Goal: Check status: Check status

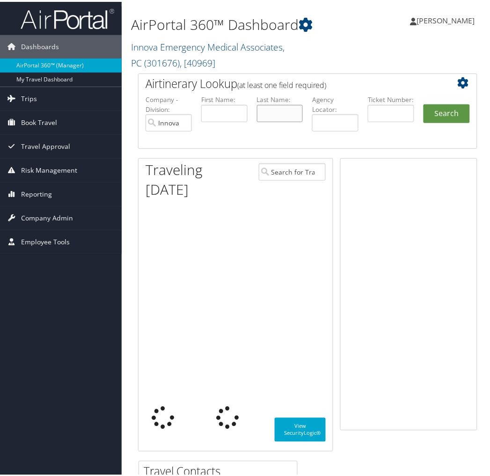
click at [263, 116] on input "text" at bounding box center [280, 111] width 46 height 17
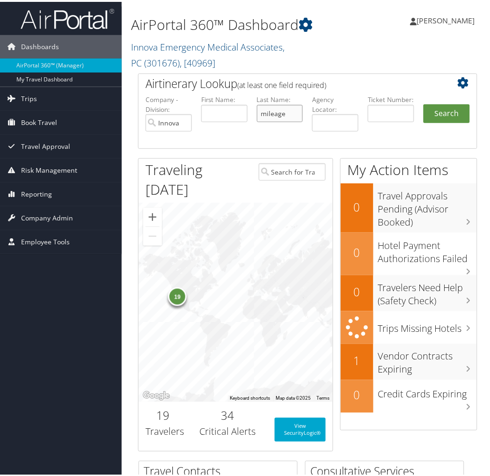
type input "mileage"
click at [424, 103] on button "Search" at bounding box center [447, 112] width 46 height 19
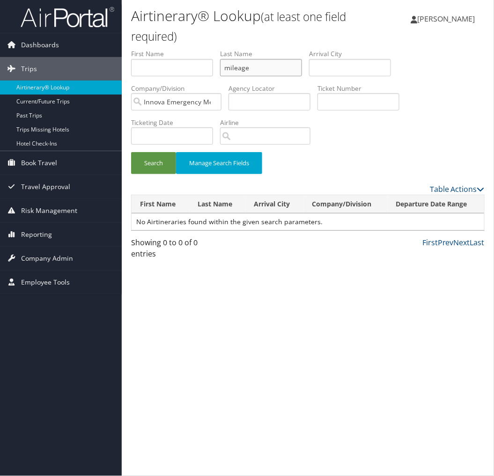
drag, startPoint x: 264, startPoint y: 70, endPoint x: 193, endPoint y: 52, distance: 72.9
click at [193, 49] on ul "First Name Last Name mileage Departure City Arrival City Company/Division Innov…" at bounding box center [308, 49] width 354 height 0
click at [131, 152] on button "Search" at bounding box center [153, 163] width 45 height 22
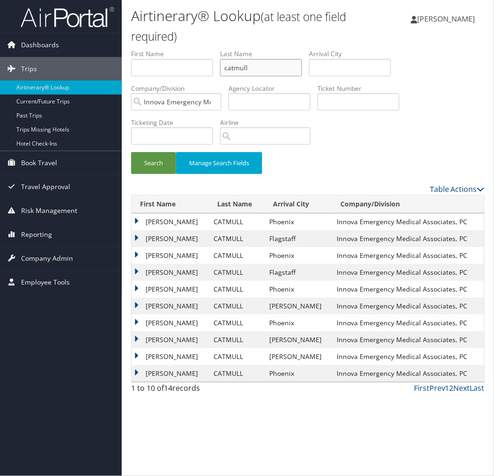
click at [255, 63] on input "catmull" at bounding box center [261, 67] width 82 height 17
type input "garman"
click at [131, 152] on button "Search" at bounding box center [153, 163] width 45 height 22
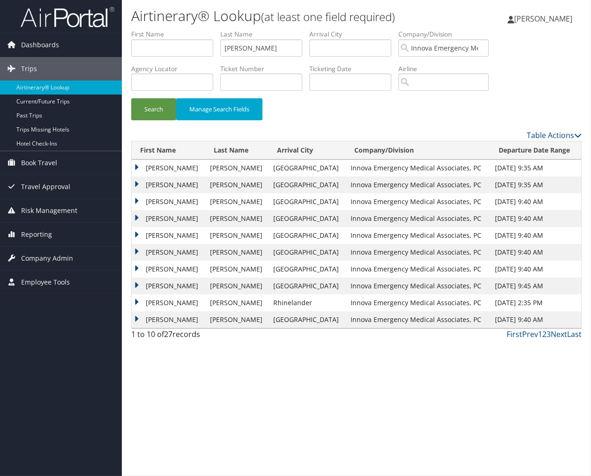
click at [161, 223] on td "MATTHEW JOHN" at bounding box center [169, 218] width 74 height 17
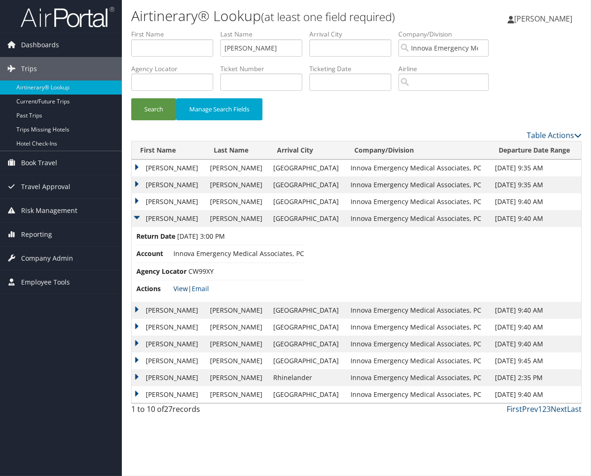
click at [181, 291] on link "View" at bounding box center [180, 288] width 15 height 9
click at [173, 284] on link "View" at bounding box center [180, 288] width 15 height 9
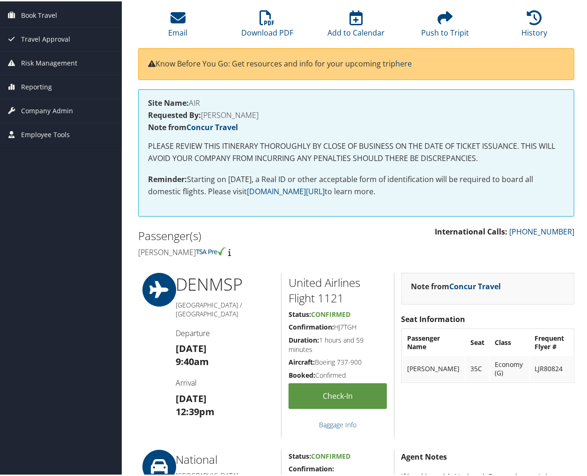
scroll to position [52, 0]
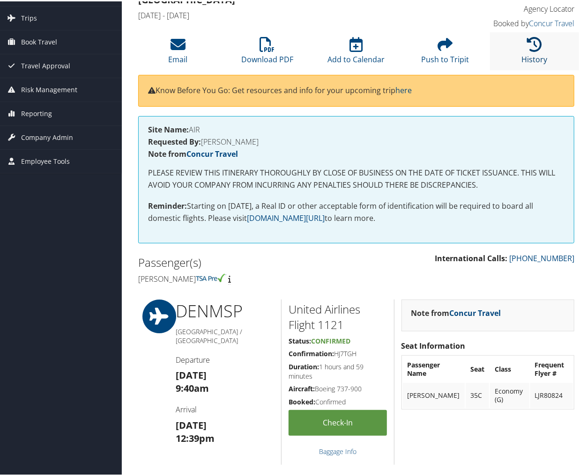
click at [533, 53] on link "History" at bounding box center [534, 52] width 26 height 22
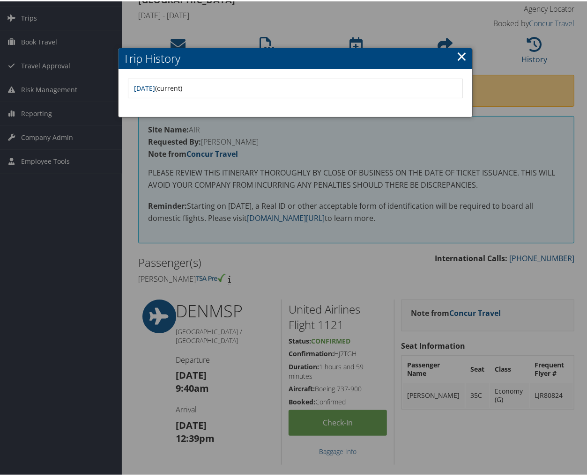
click at [547, 109] on div at bounding box center [295, 238] width 591 height 476
